Goal: Task Accomplishment & Management: Manage account settings

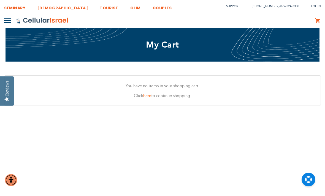
click at [315, 5] on span "Login" at bounding box center [316, 6] width 10 height 4
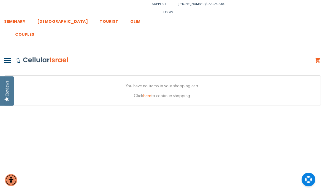
click at [227, 41] on link "Login" at bounding box center [217, 46] width 98 height 12
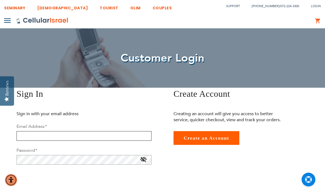
click at [98, 138] on input "email" at bounding box center [84, 136] width 135 height 10
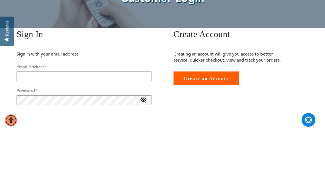
scroll to position [60, 0]
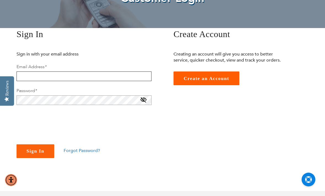
click at [104, 74] on input "email" at bounding box center [84, 77] width 135 height 10
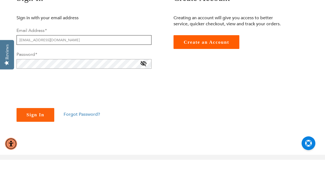
type input "[EMAIL_ADDRESS][DOMAIN_NAME]"
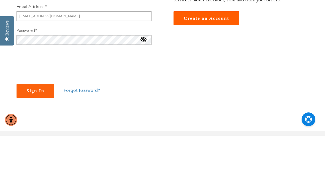
scroll to position [120, 0]
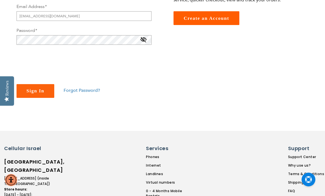
checkbox input "true"
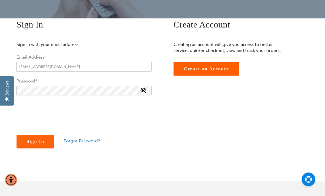
scroll to position [0, 0]
